Goal: Task Accomplishment & Management: Use online tool/utility

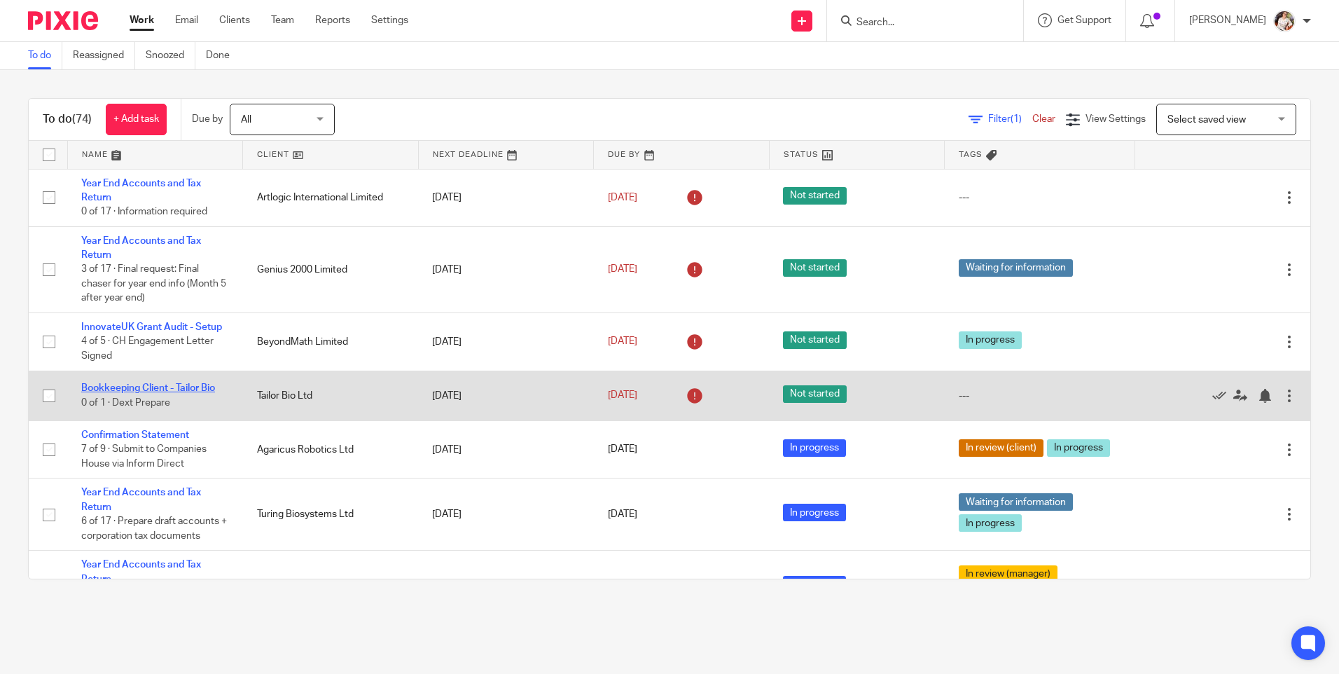
click at [188, 387] on link "Bookkeeping Client - Tailor Bio" at bounding box center [148, 388] width 134 height 10
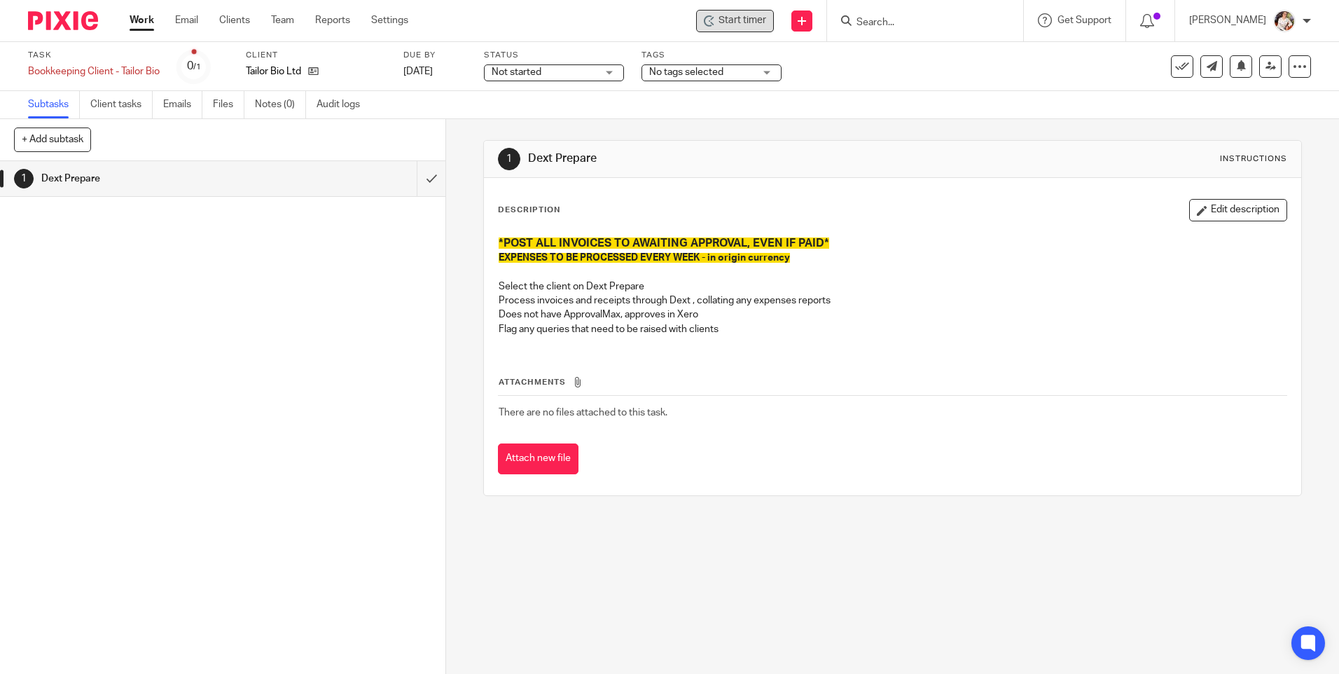
click at [747, 20] on span "Start timer" at bounding box center [743, 20] width 48 height 15
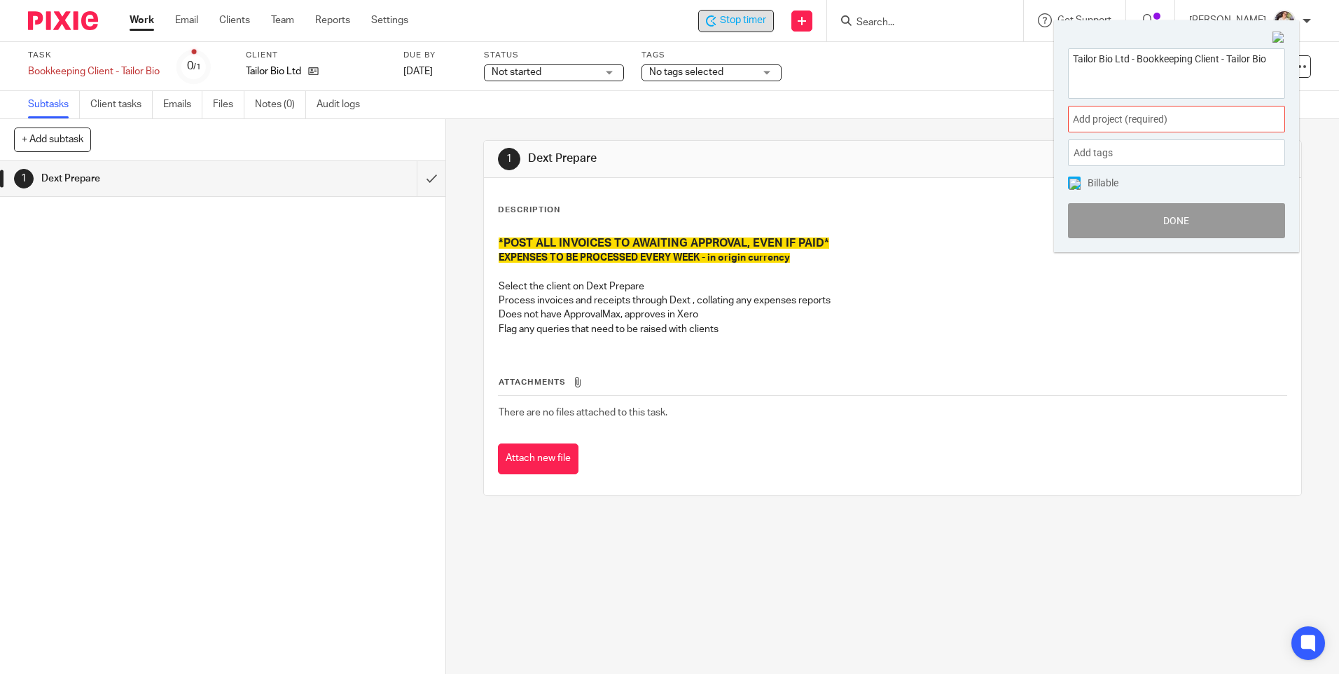
click at [1184, 120] on span "Add project (required) :" at bounding box center [1161, 119] width 176 height 15
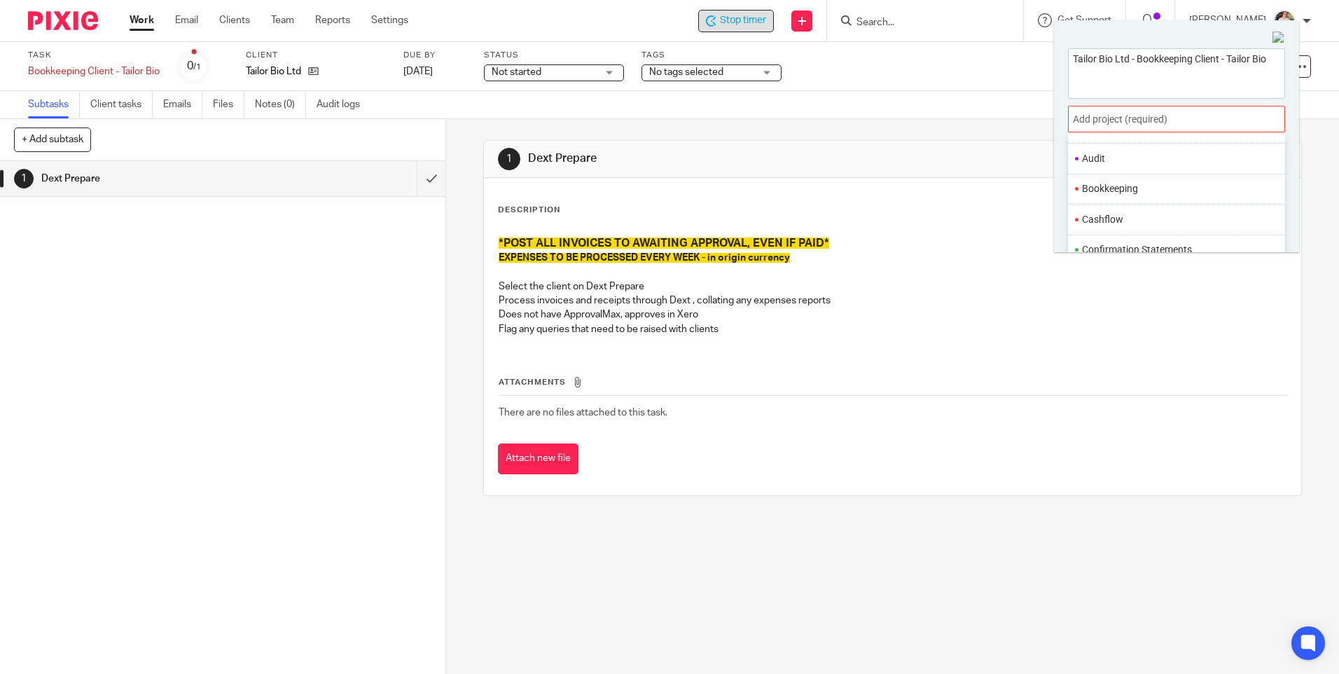
scroll to position [70, 0]
click at [1096, 213] on li "Bookkeeping" at bounding box center [1173, 213] width 183 height 15
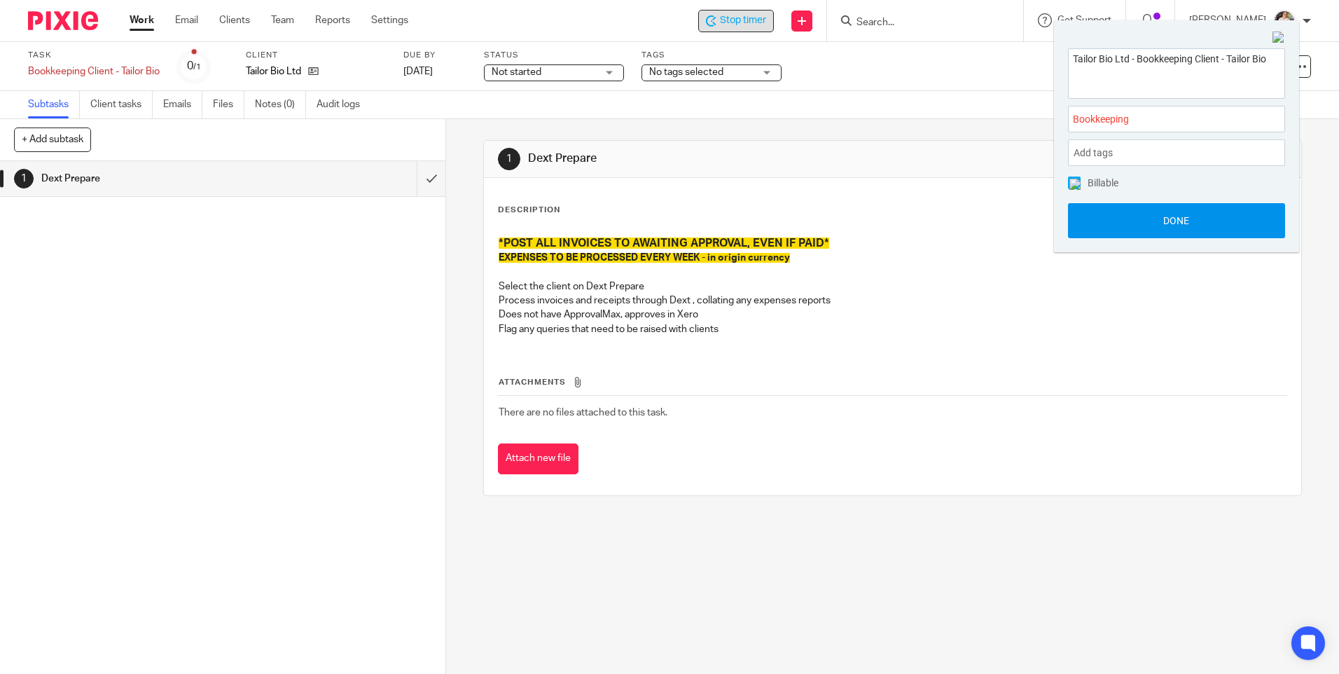
click at [1096, 217] on button "Done" at bounding box center [1176, 220] width 217 height 35
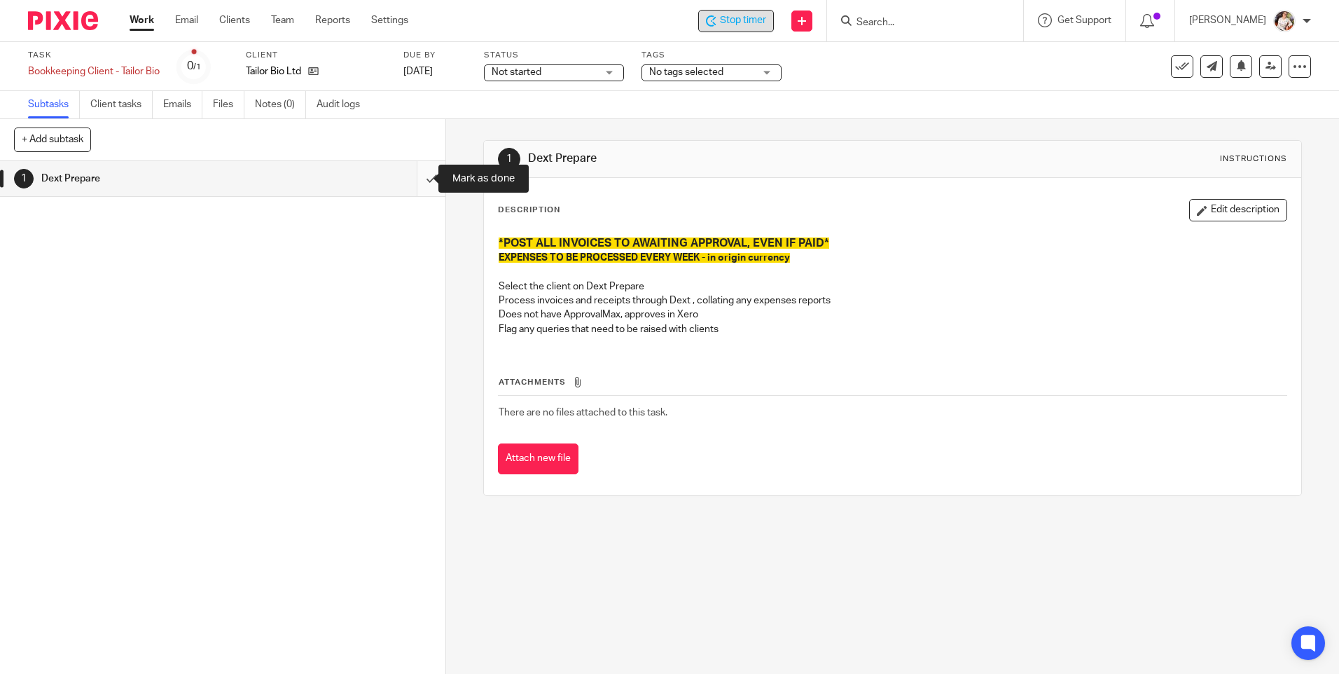
click at [413, 183] on input "submit" at bounding box center [222, 178] width 445 height 35
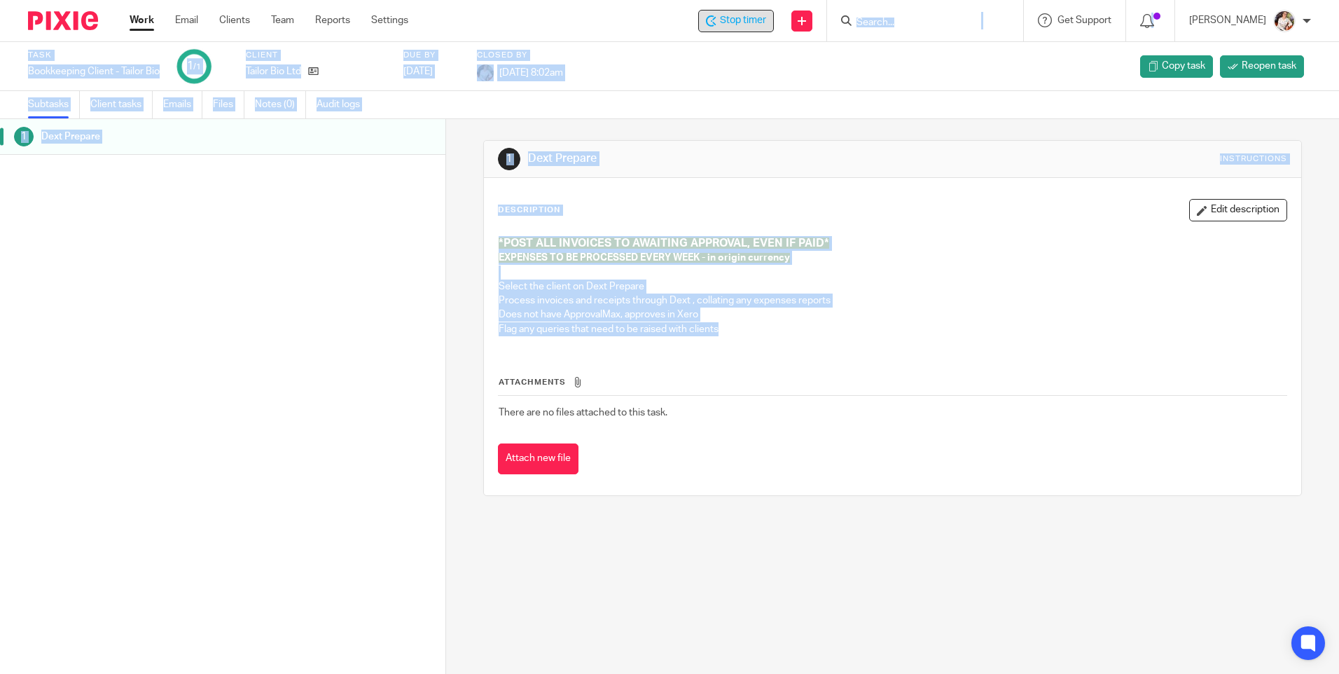
click at [726, 18] on span "Stop timer" at bounding box center [743, 20] width 46 height 15
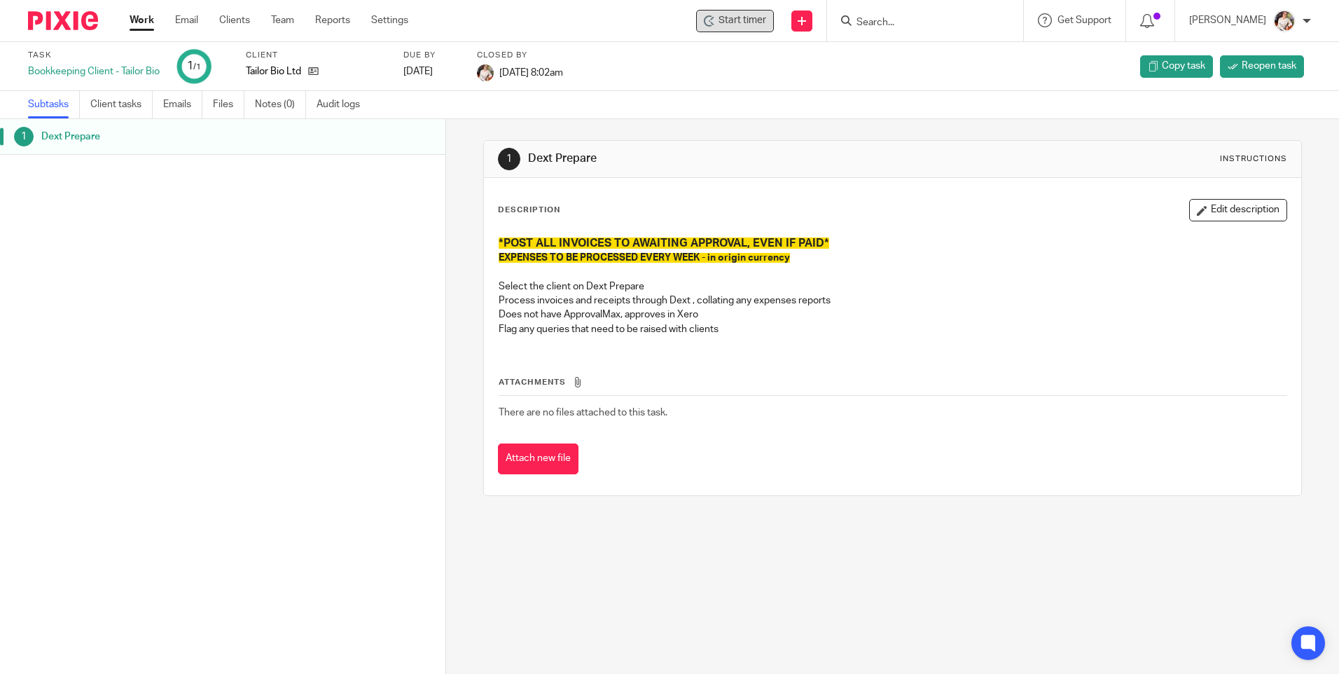
drag, startPoint x: 678, startPoint y: 34, endPoint x: 649, endPoint y: 34, distance: 28.7
click at [679, 34] on div "Start timer Send new email Create task Add client Get Support Contact via email…" at bounding box center [884, 20] width 910 height 41
click at [139, 20] on link "Work" at bounding box center [142, 20] width 25 height 14
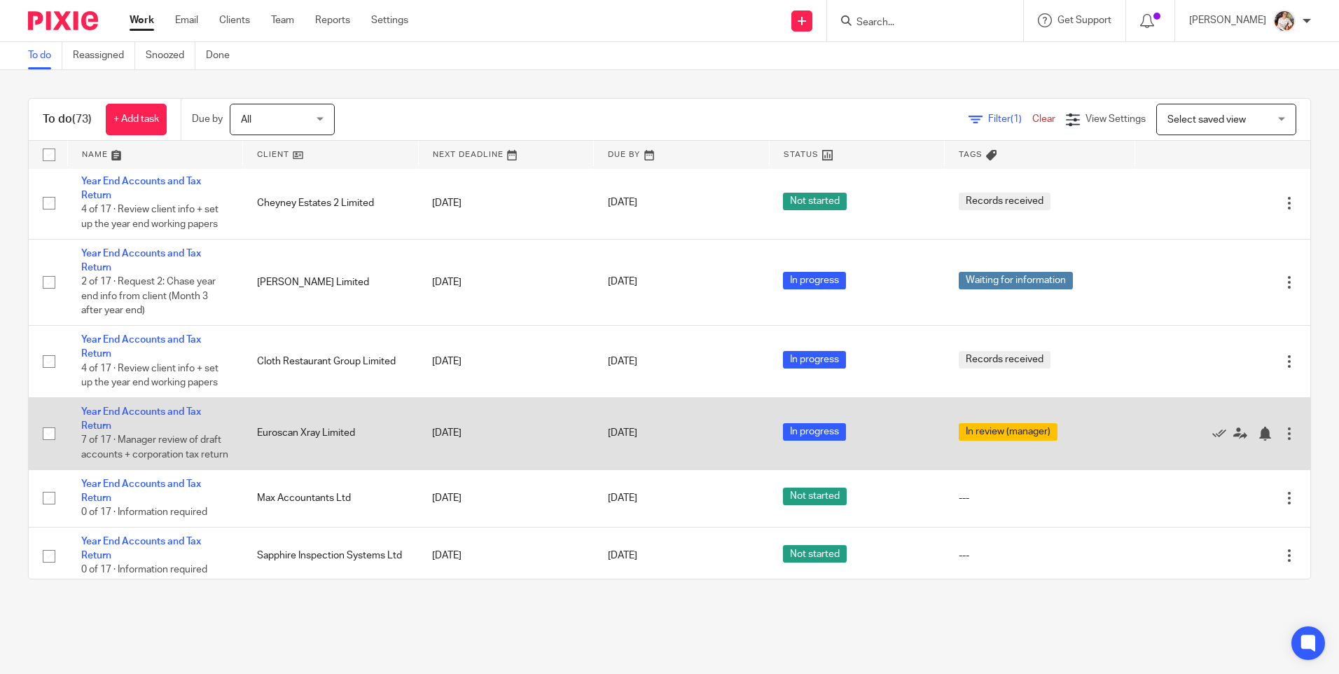
scroll to position [2311, 0]
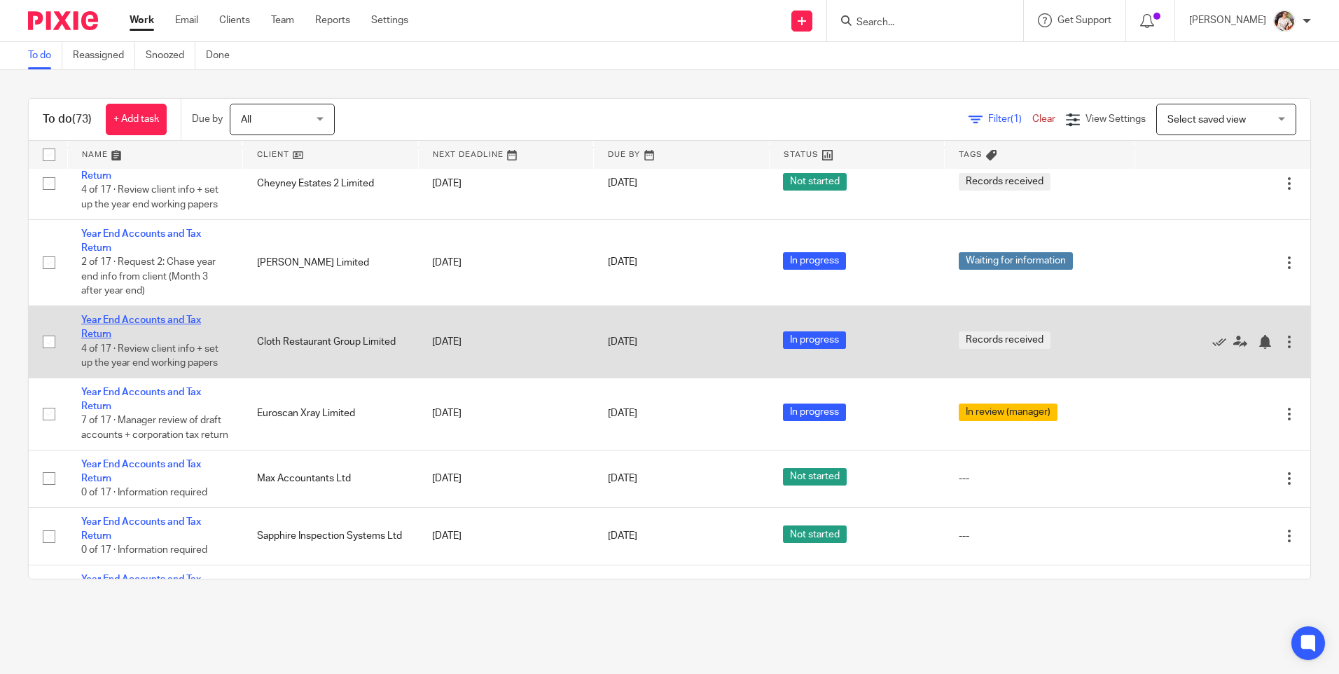
click at [160, 339] on link "Year End Accounts and Tax Return" at bounding box center [141, 327] width 120 height 24
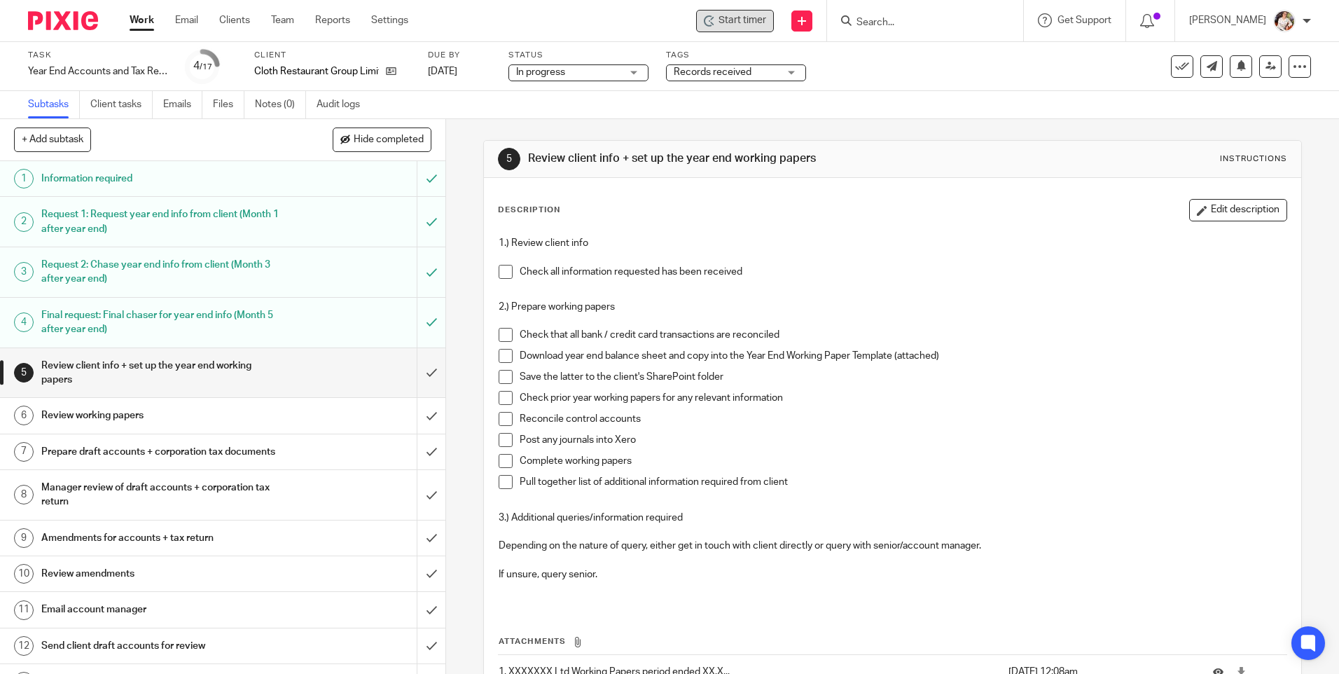
click at [725, 16] on span "Start timer" at bounding box center [743, 20] width 48 height 15
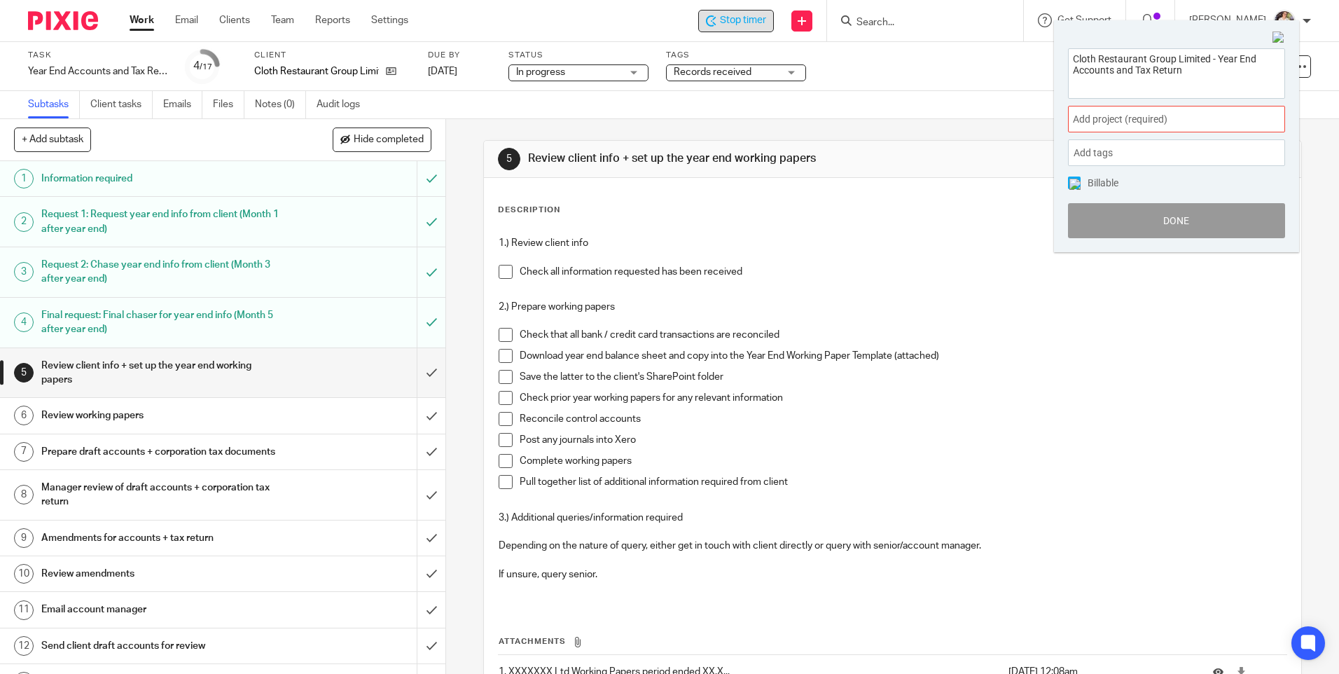
click at [1177, 122] on span "Add project (required) :" at bounding box center [1161, 119] width 176 height 15
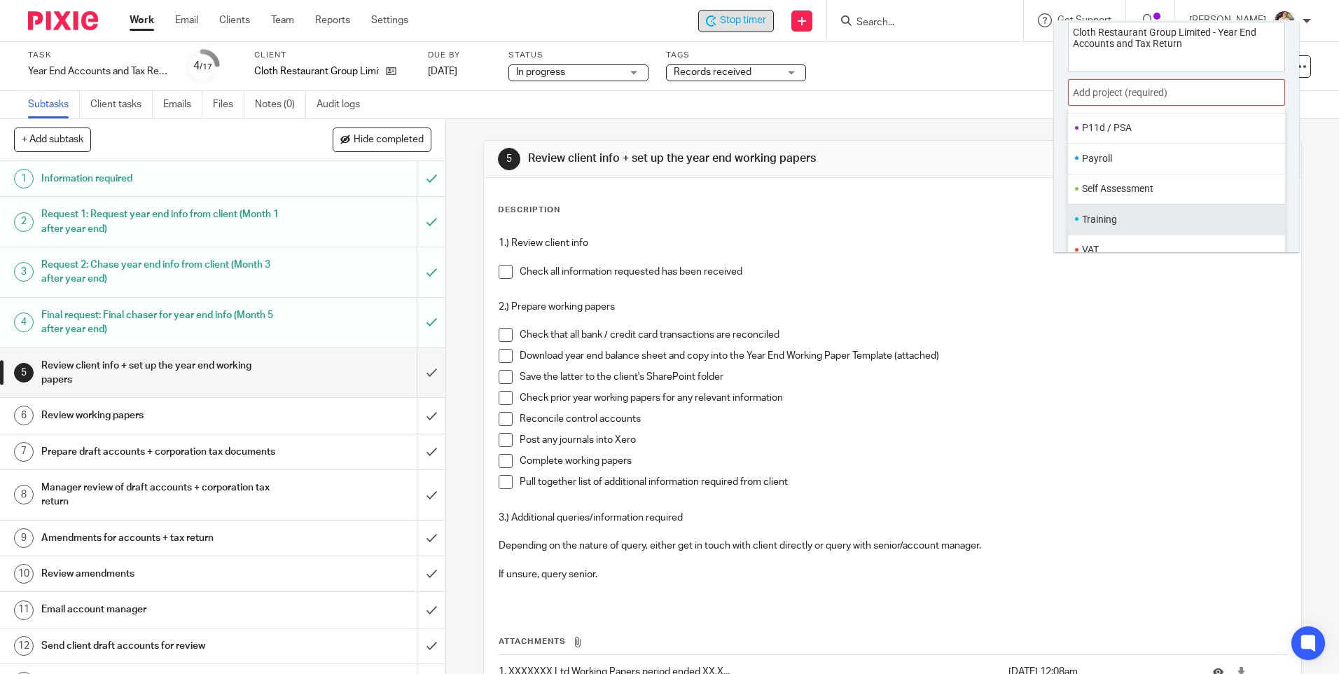
scroll to position [69, 0]
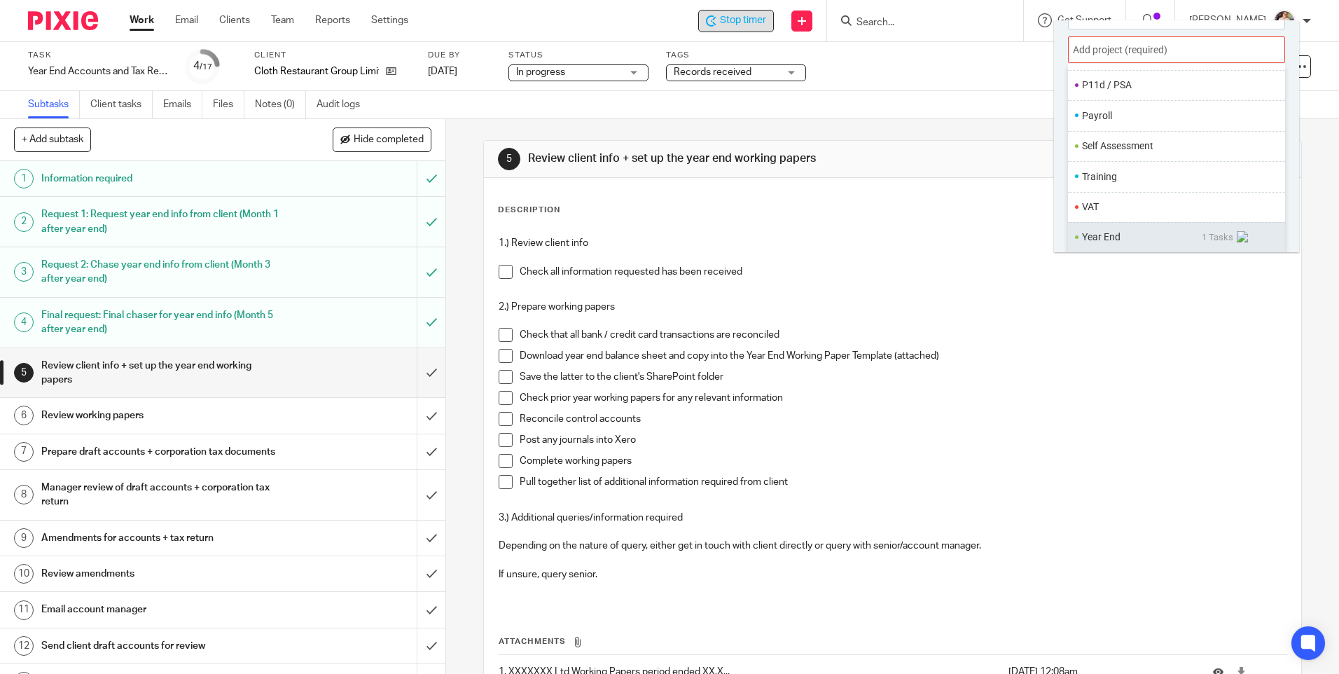
click at [1093, 241] on li "Year End" at bounding box center [1142, 237] width 120 height 15
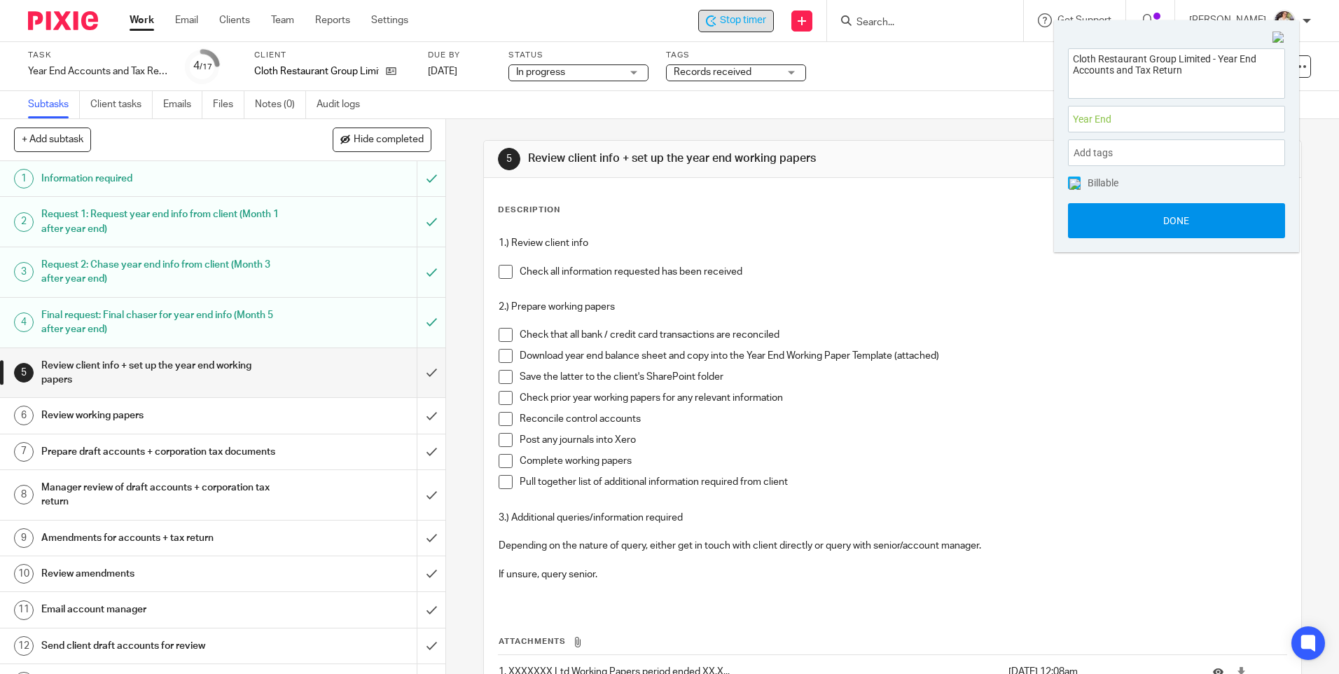
click at [1128, 215] on button "Done" at bounding box center [1176, 220] width 217 height 35
